Goal: Information Seeking & Learning: Learn about a topic

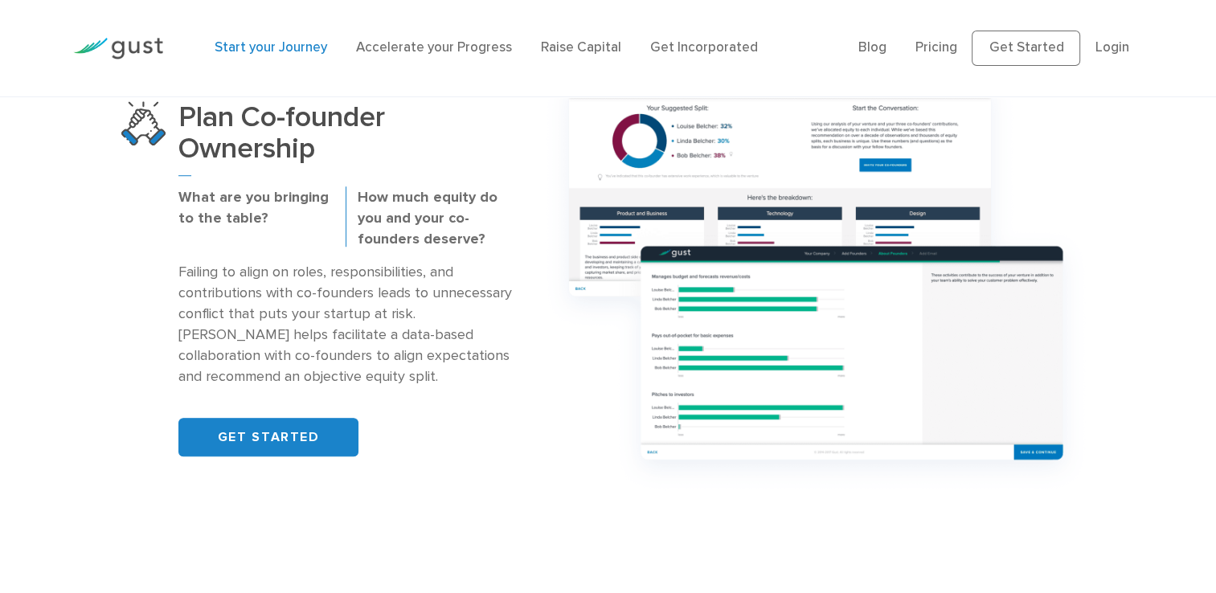
scroll to position [1126, 0]
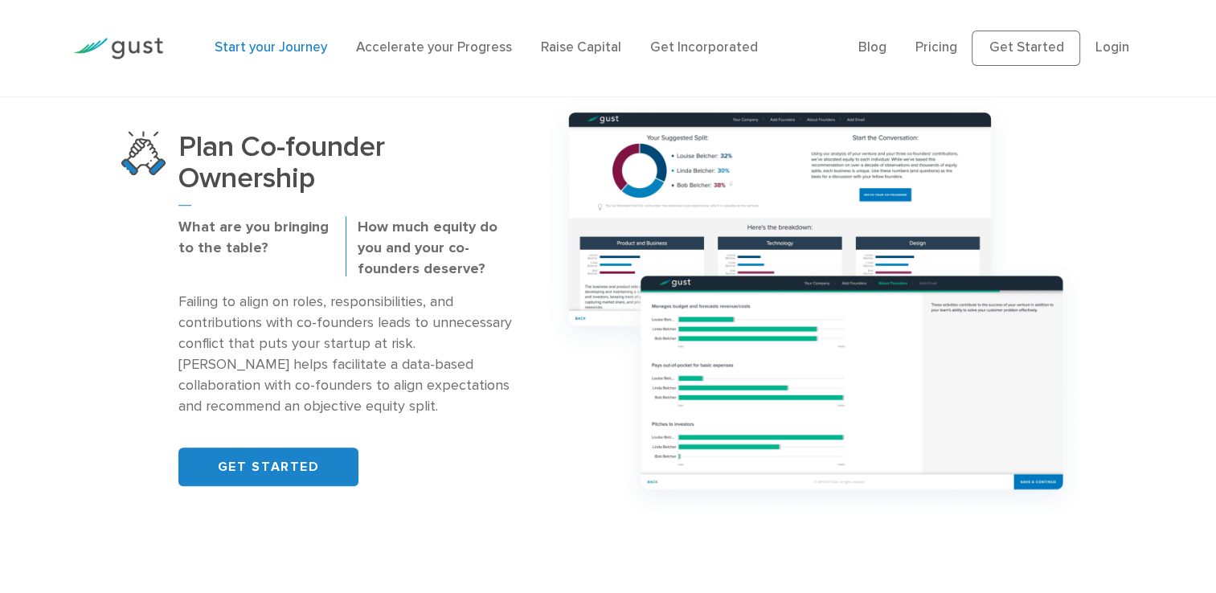
drag, startPoint x: -3, startPoint y: 108, endPoint x: 23, endPoint y: 207, distance: 102.4
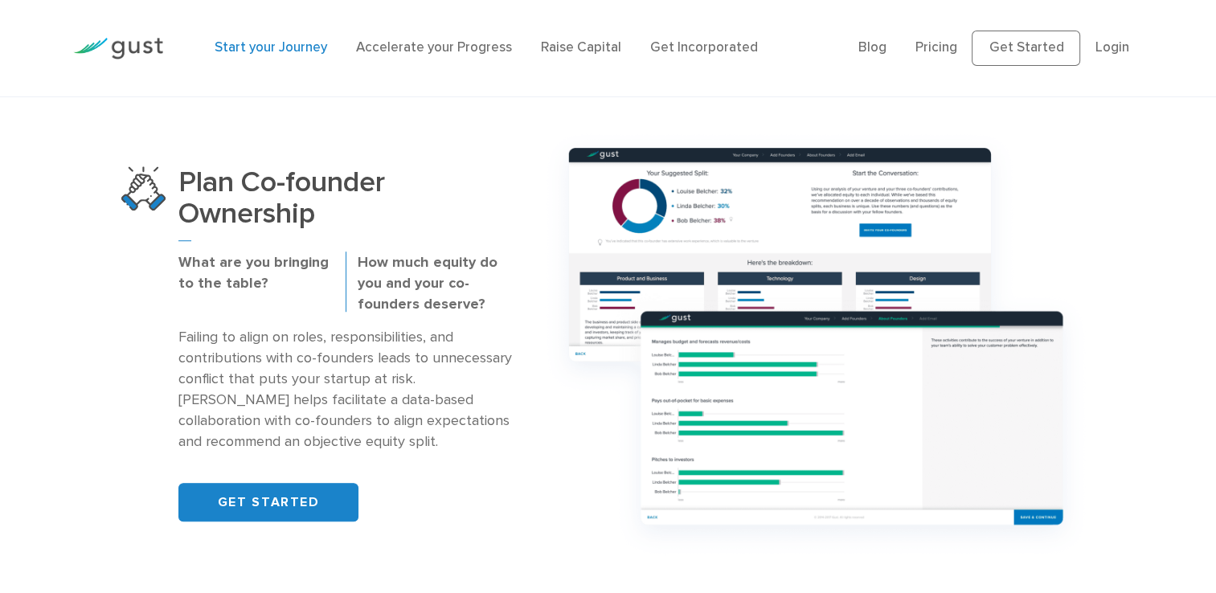
drag, startPoint x: 23, startPoint y: 207, endPoint x: 427, endPoint y: 121, distance: 412.5
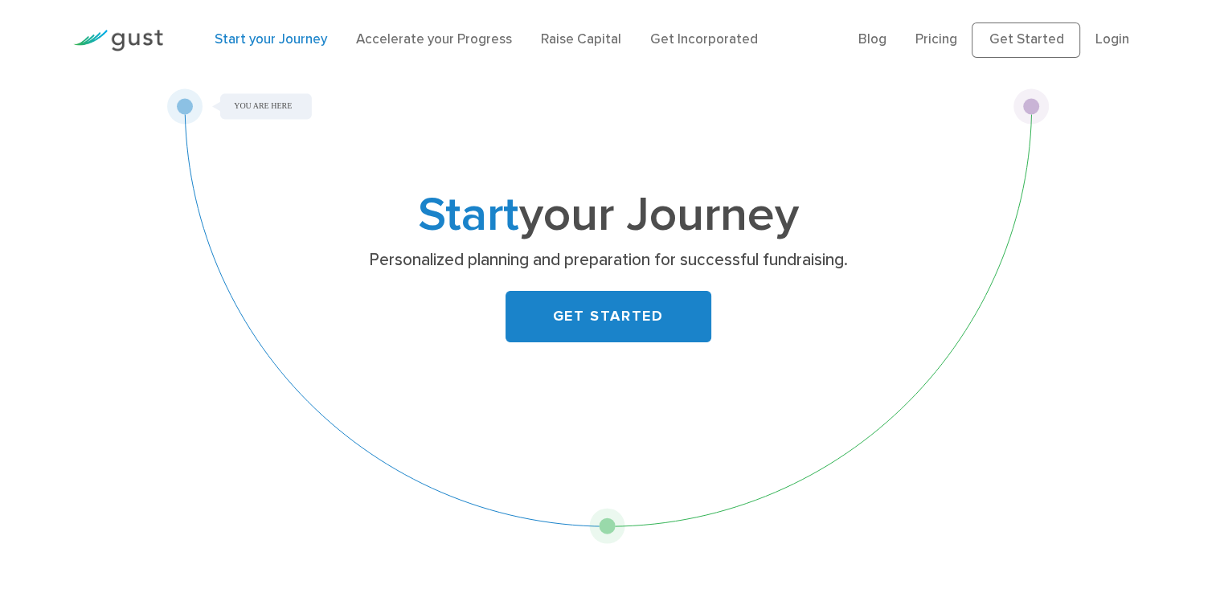
scroll to position [0, 0]
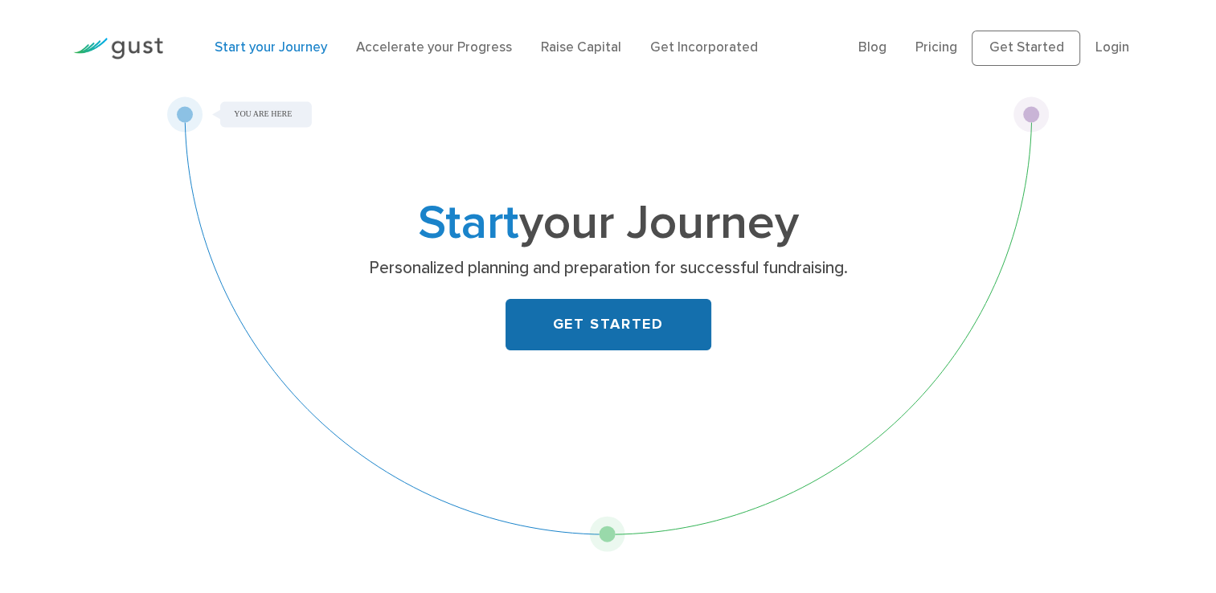
click at [602, 327] on link "GET STARTED" at bounding box center [609, 324] width 206 height 51
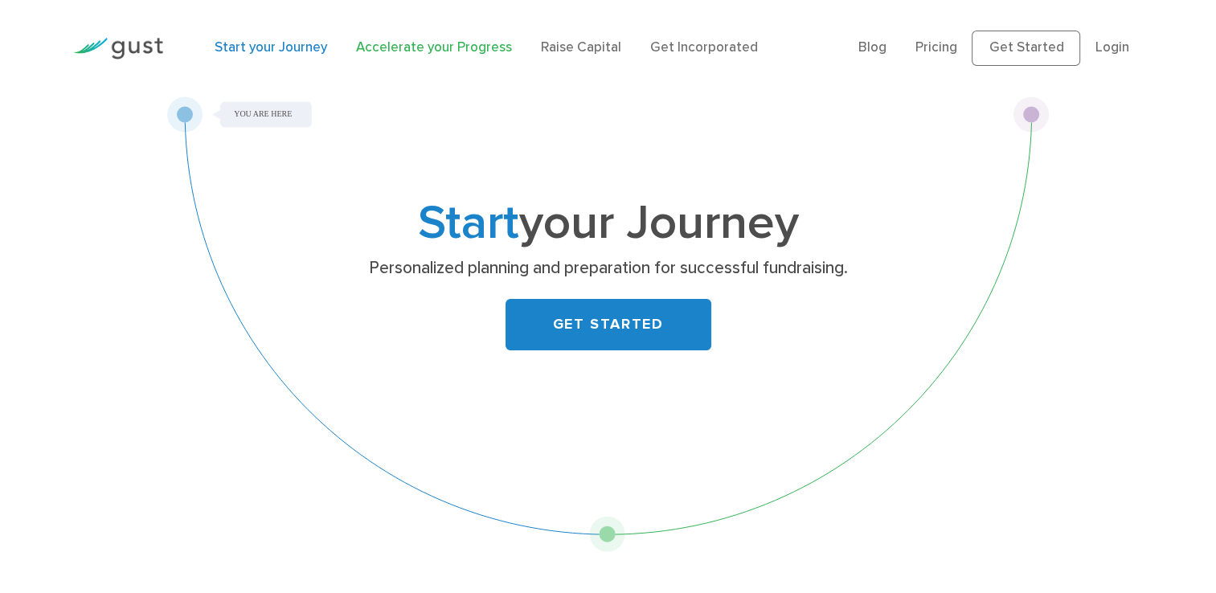
click at [405, 43] on link "Accelerate your Progress" at bounding box center [434, 47] width 156 height 16
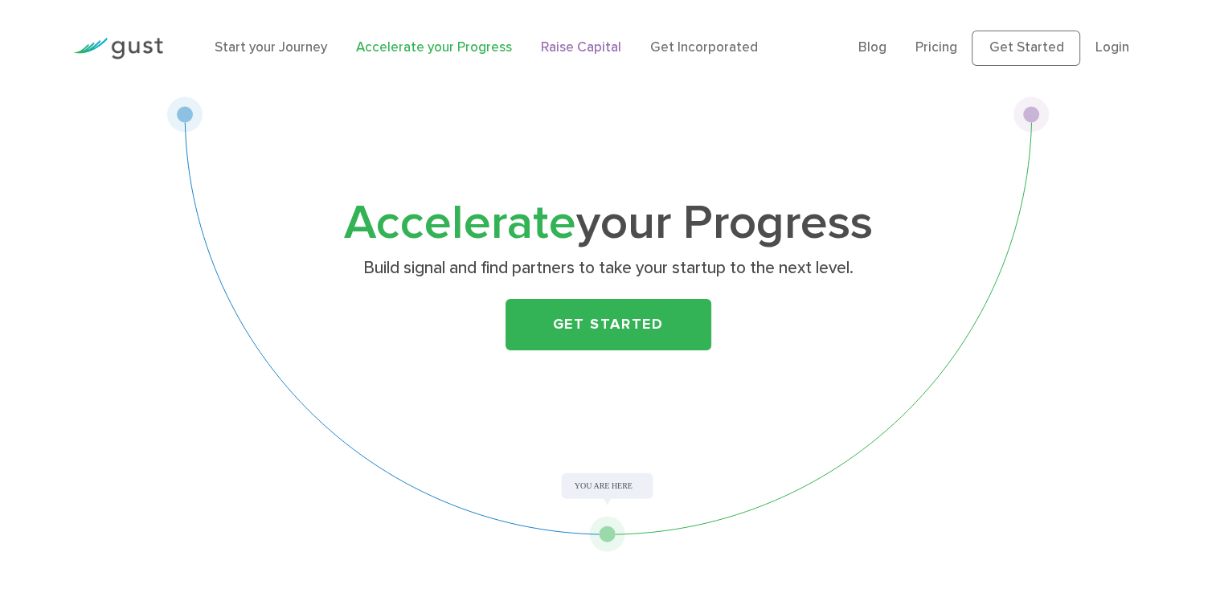
click at [589, 47] on link "Raise Capital" at bounding box center [581, 47] width 80 height 16
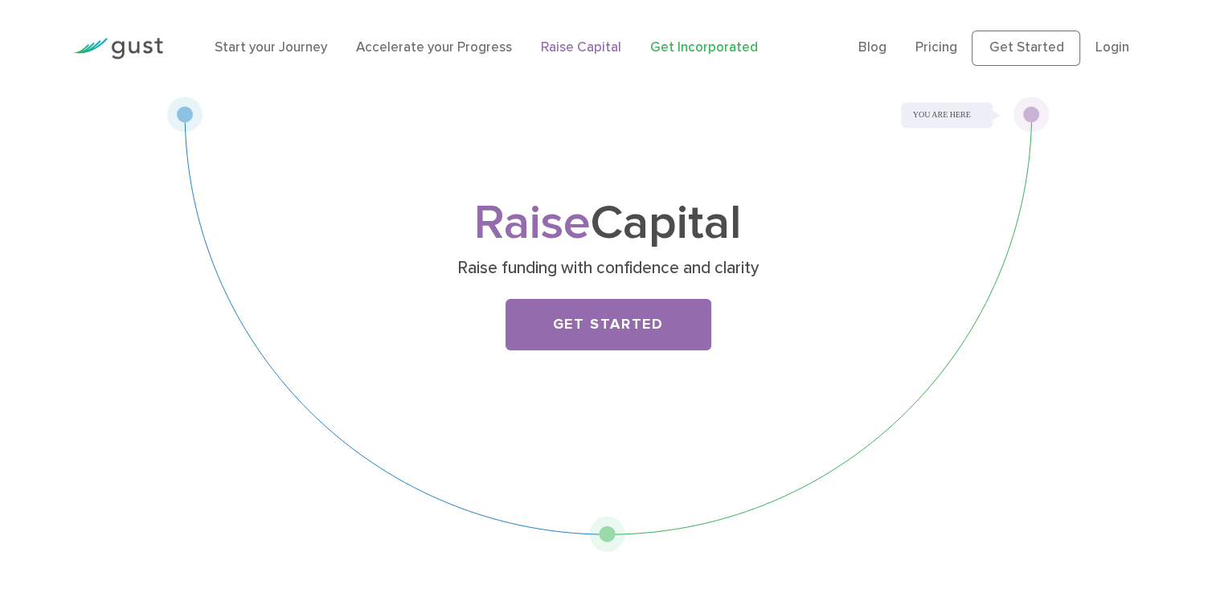
drag, startPoint x: 705, startPoint y: 44, endPoint x: 697, endPoint y: 47, distance: 8.4
click at [704, 44] on link "Get Incorporated" at bounding box center [704, 47] width 108 height 16
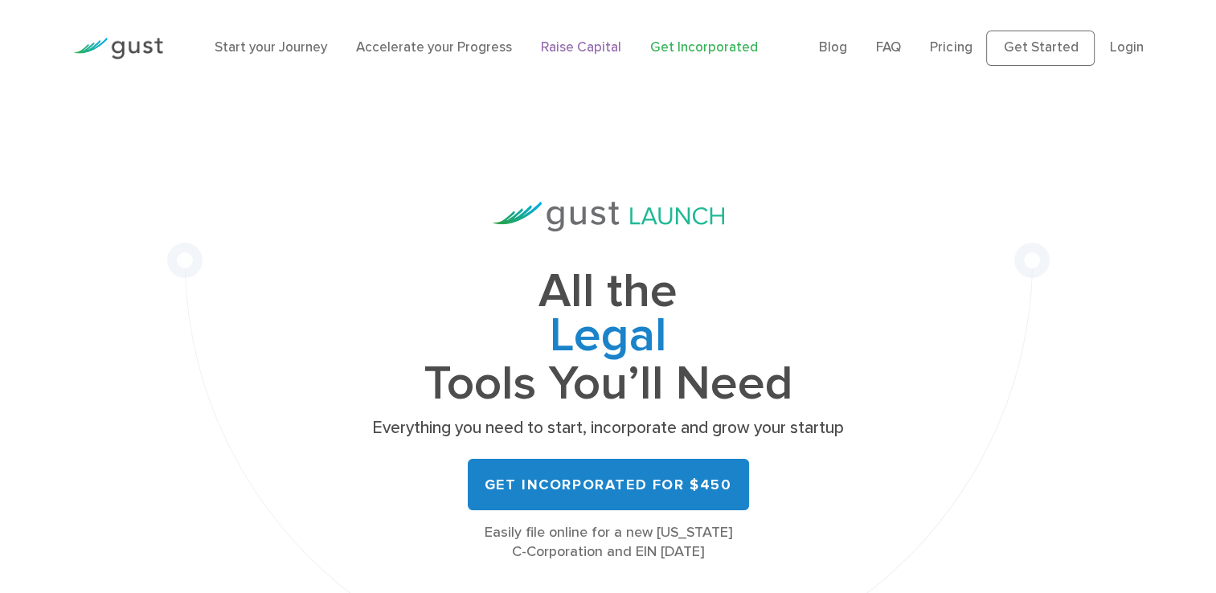
click at [592, 49] on link "Raise Capital" at bounding box center [581, 47] width 80 height 16
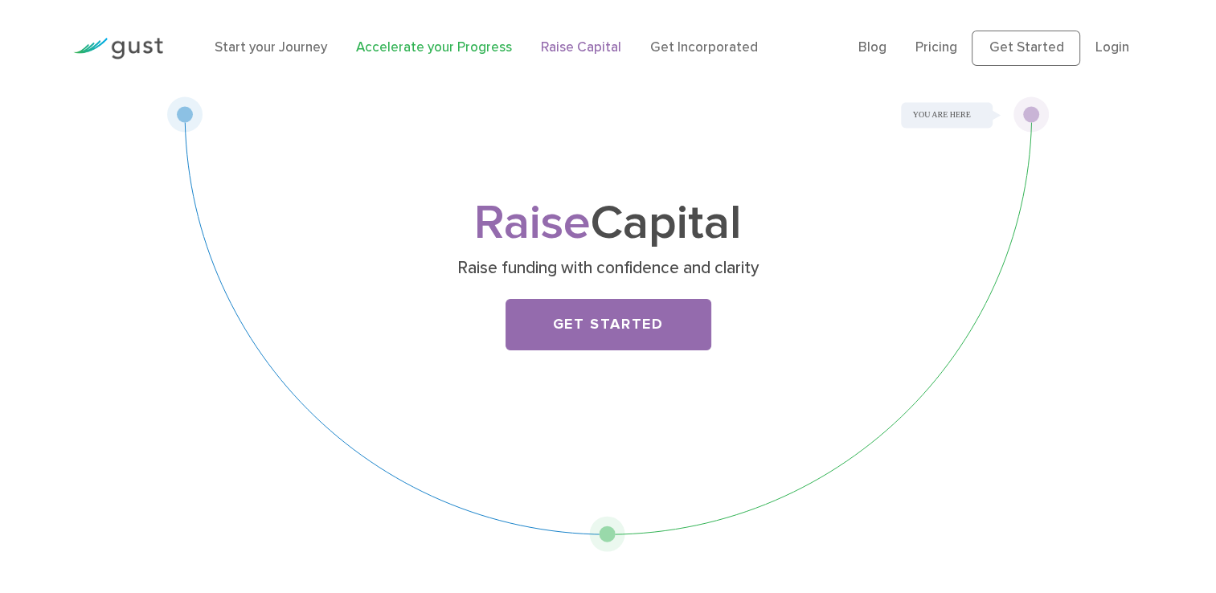
click at [444, 43] on link "Accelerate your Progress" at bounding box center [434, 47] width 156 height 16
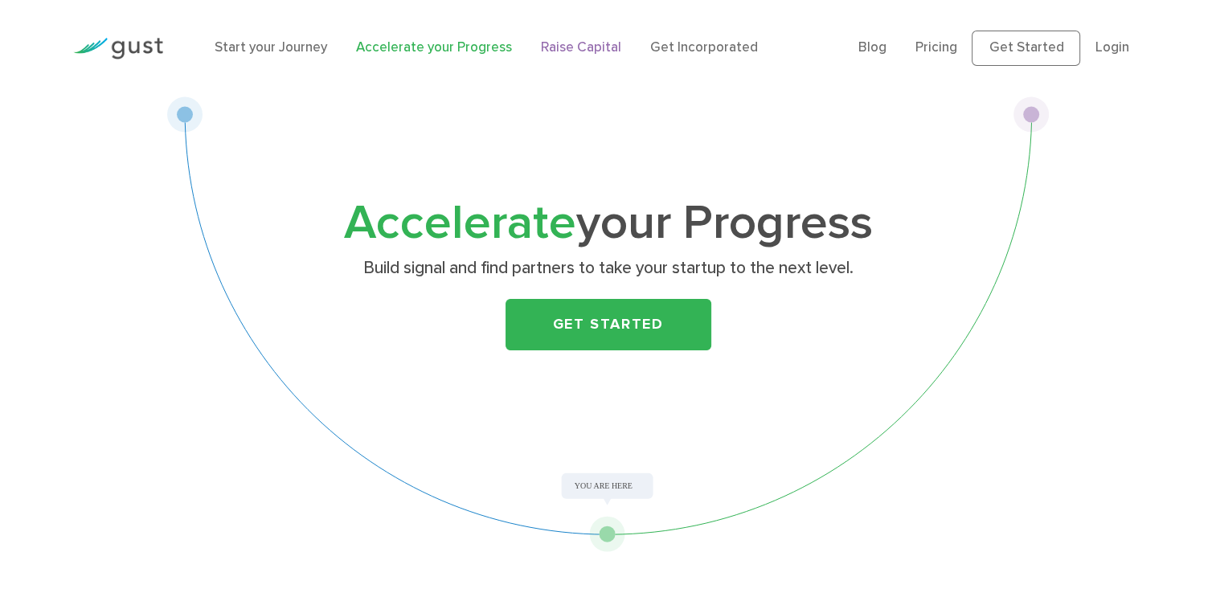
click at [548, 45] on link "Raise Capital" at bounding box center [581, 47] width 80 height 16
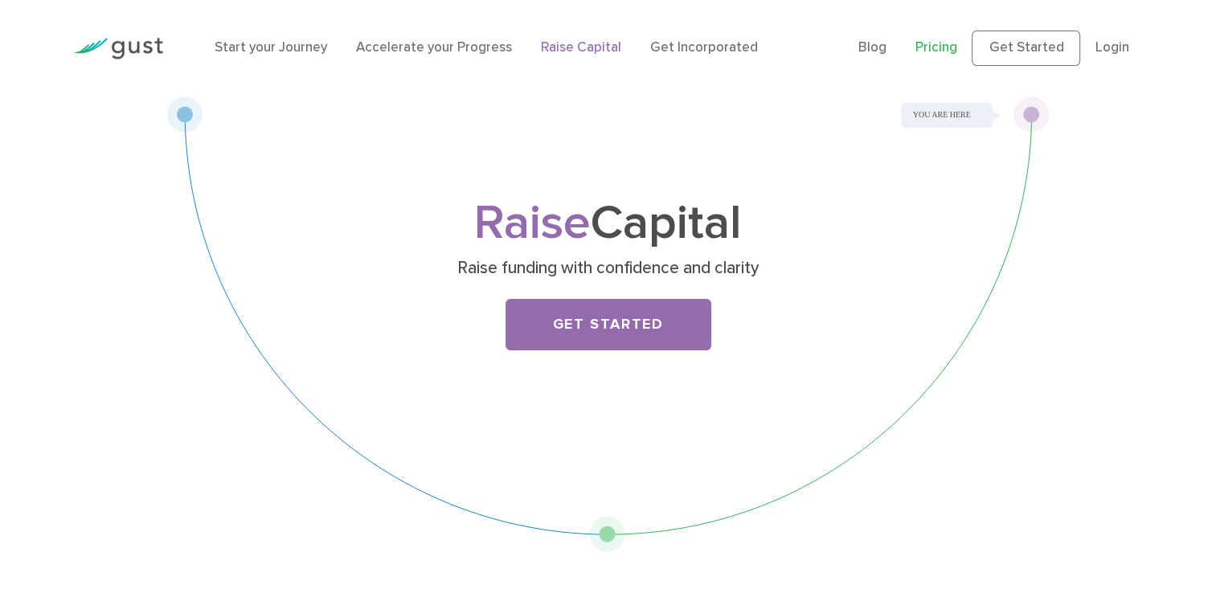
click at [942, 47] on link "Pricing" at bounding box center [937, 47] width 42 height 16
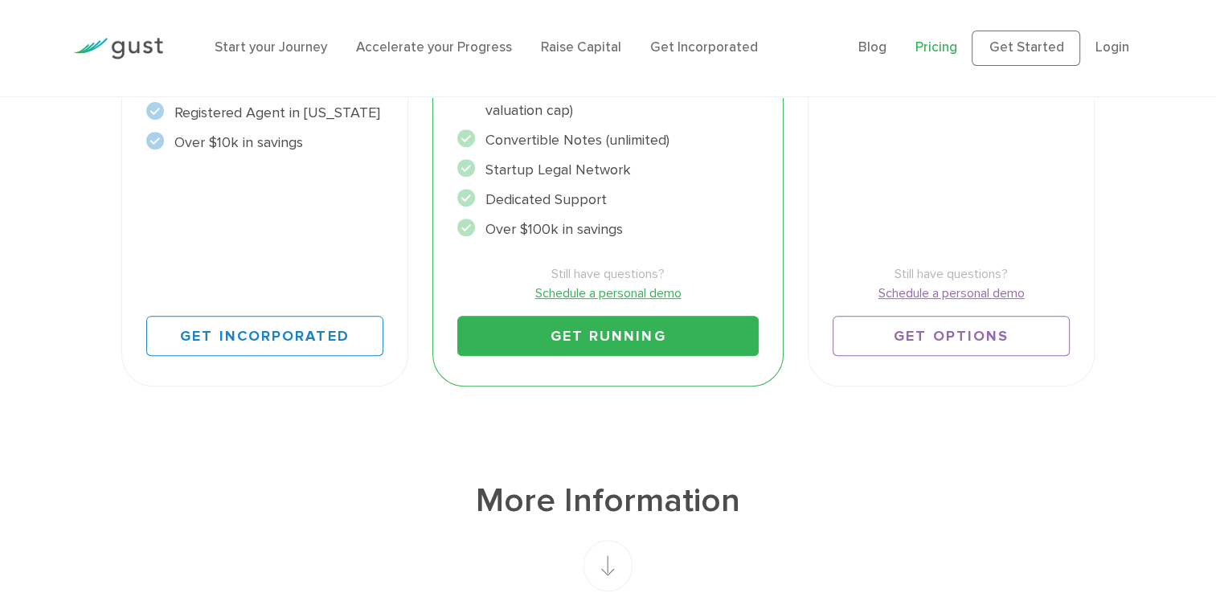
scroll to position [643, 0]
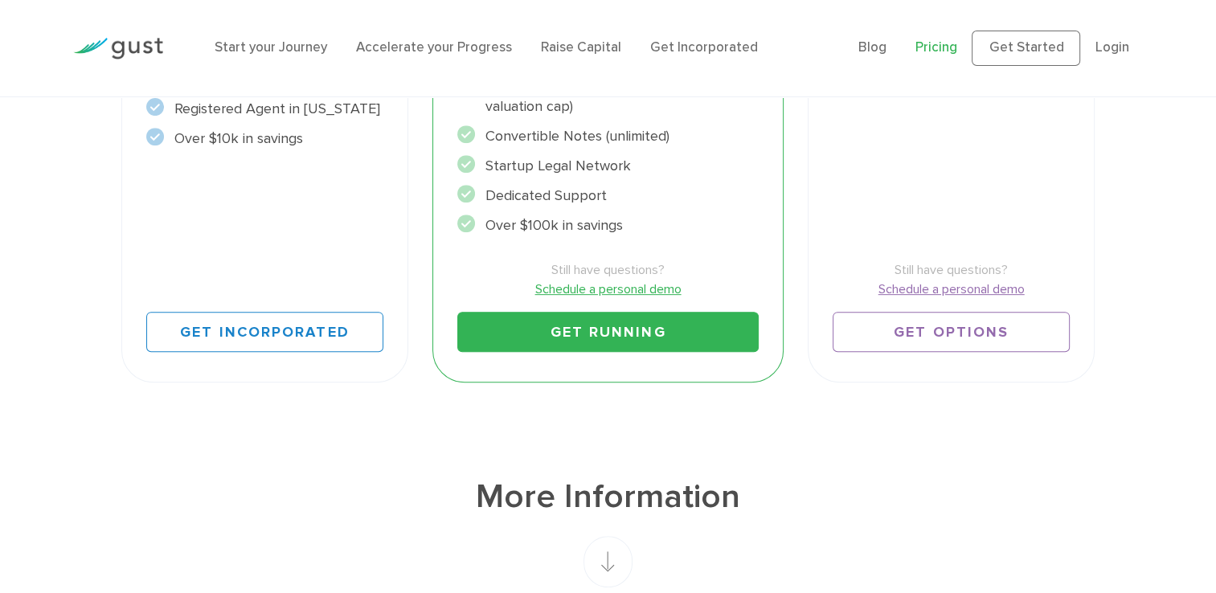
click at [619, 559] on rect at bounding box center [608, 561] width 49 height 51
click at [602, 559] on rect at bounding box center [608, 561] width 49 height 51
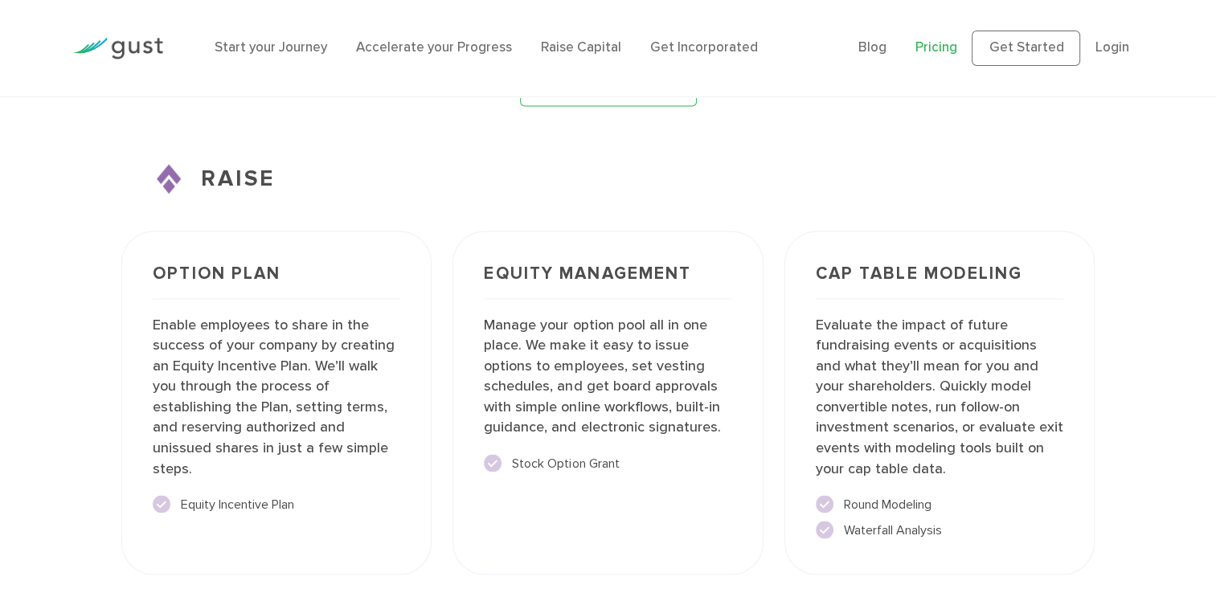
scroll to position [2412, 0]
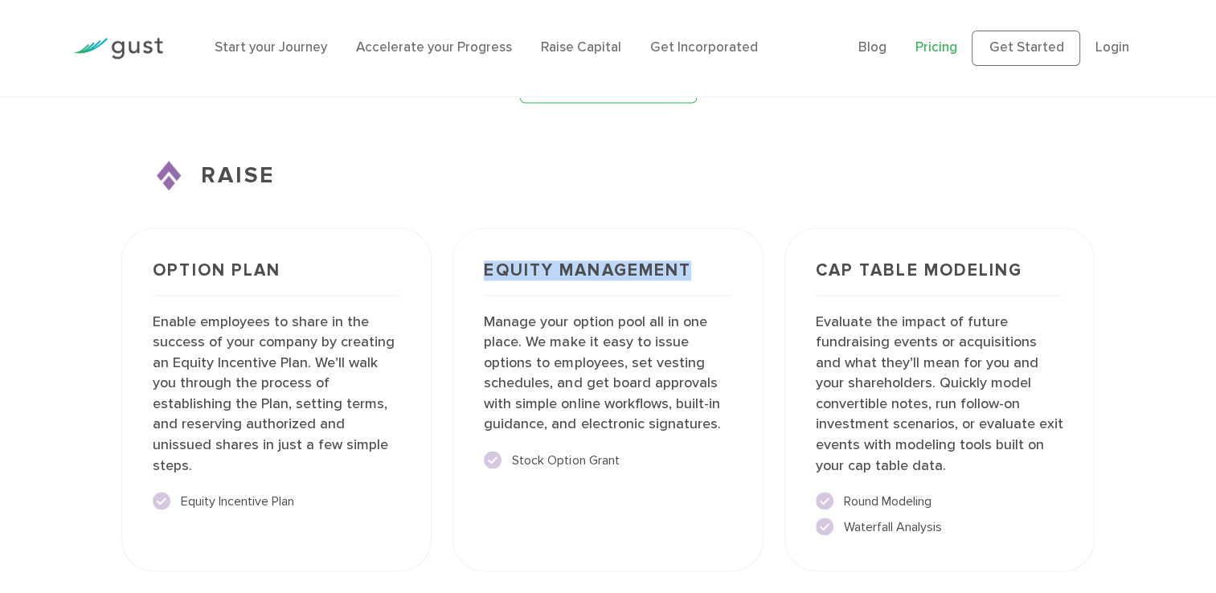
drag, startPoint x: 485, startPoint y: 265, endPoint x: 695, endPoint y: 275, distance: 210.1
click at [695, 275] on h3 "Equity Management" at bounding box center [608, 279] width 248 height 34
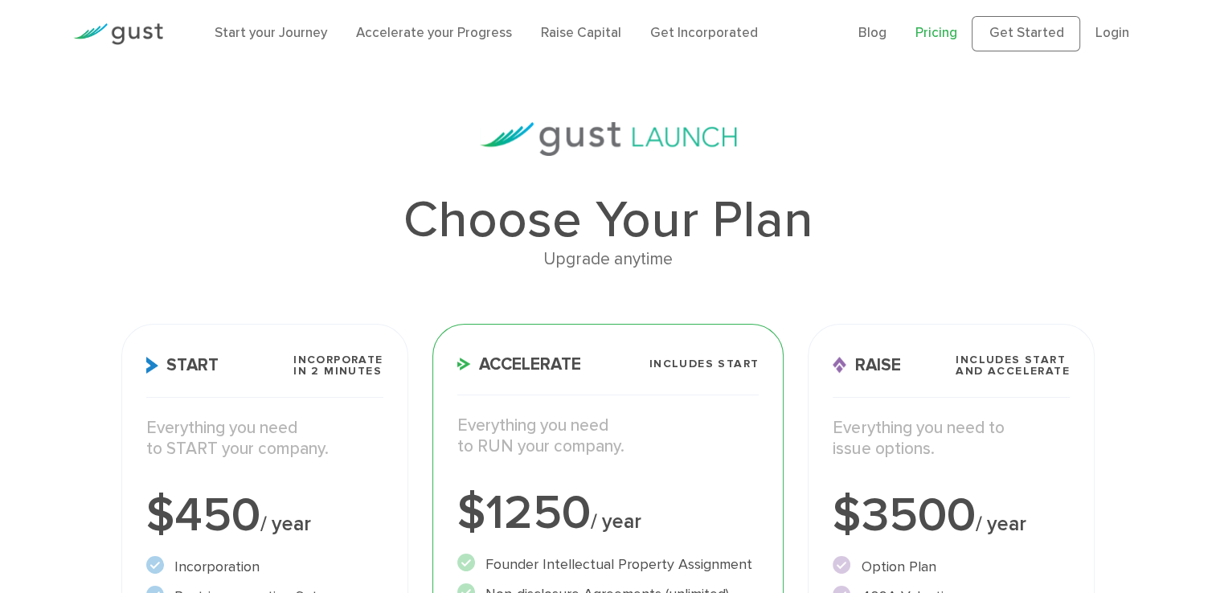
scroll to position [0, 0]
